Goal: Book appointment/travel/reservation

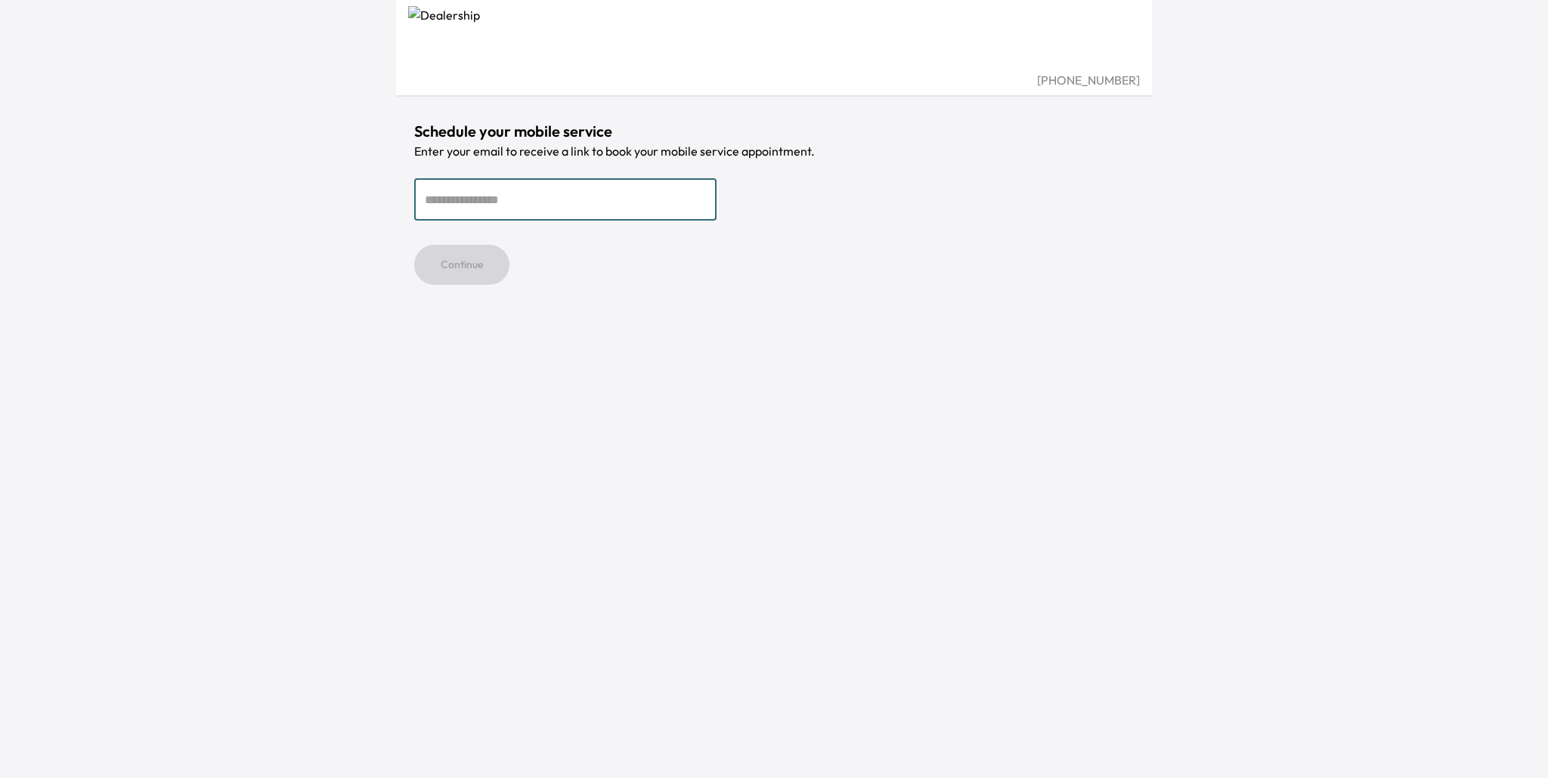
click at [577, 202] on input "email" at bounding box center [565, 199] width 302 height 42
type input "**********"
click at [480, 268] on button "Continue" at bounding box center [461, 265] width 95 height 40
